Goal: Navigation & Orientation: Find specific page/section

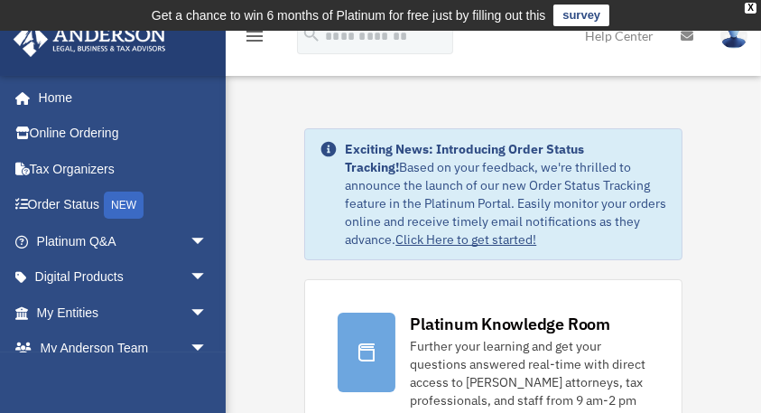
click at [161, 283] on link "Digital Products arrow_drop_down" at bounding box center [124, 277] width 222 height 36
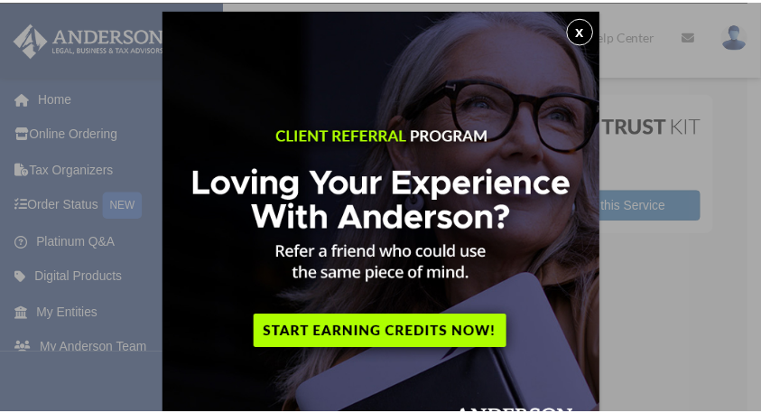
scroll to position [9, 0]
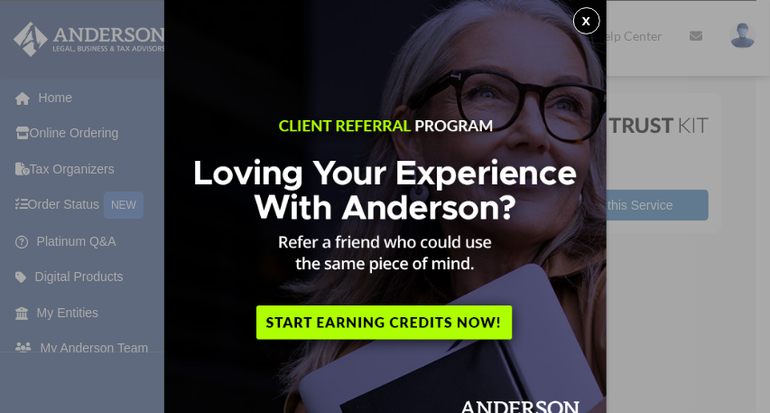
click at [589, 21] on button "x" at bounding box center [587, 20] width 27 height 27
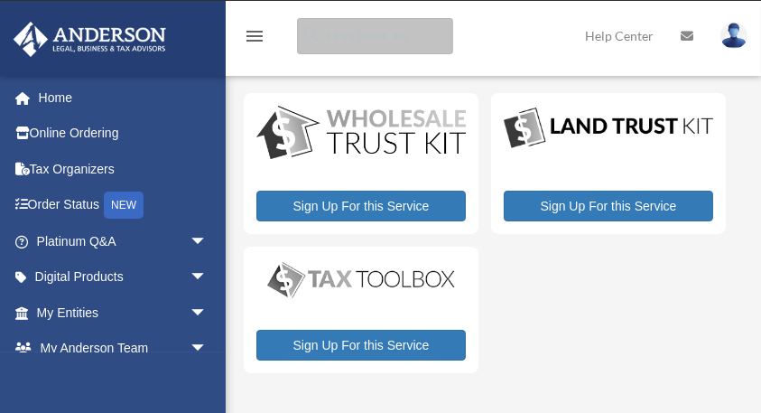
click at [381, 38] on input "search" at bounding box center [375, 36] width 156 height 36
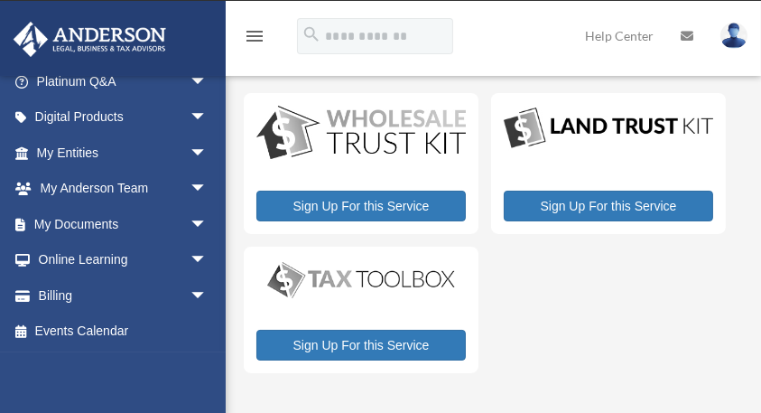
click at [148, 254] on link "Online Learning arrow_drop_down" at bounding box center [124, 260] width 222 height 36
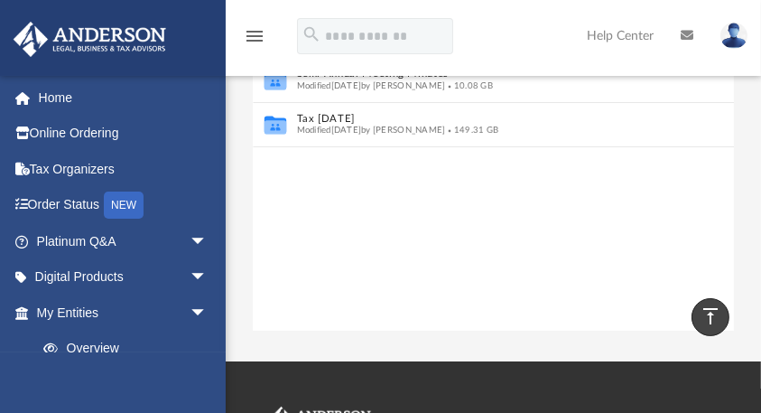
scroll to position [120, 0]
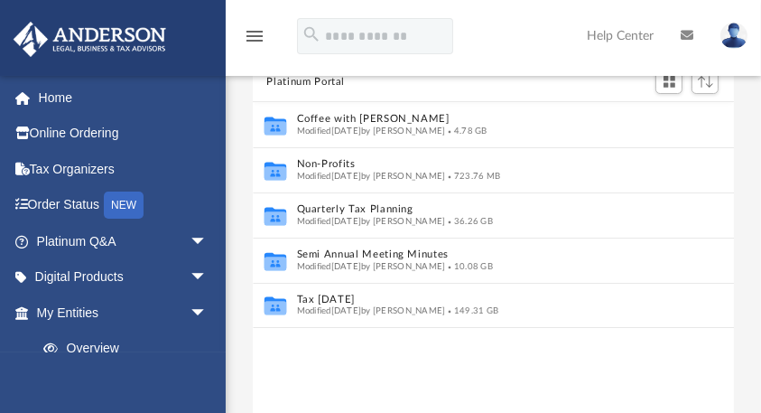
click at [56, 99] on link "Home" at bounding box center [124, 97] width 222 height 36
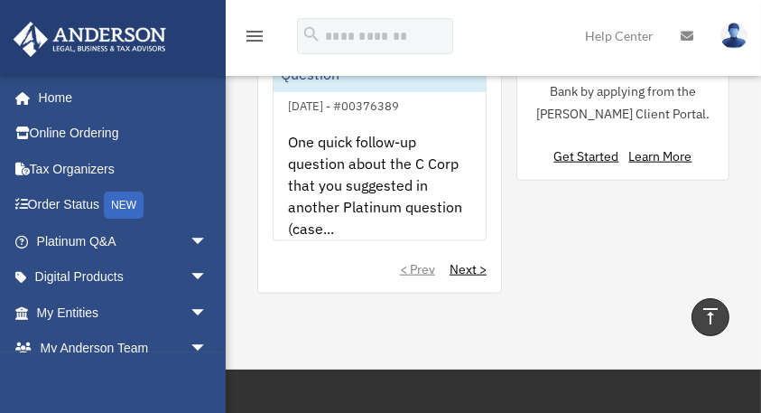
scroll to position [2288, 0]
